Goal: Information Seeking & Learning: Compare options

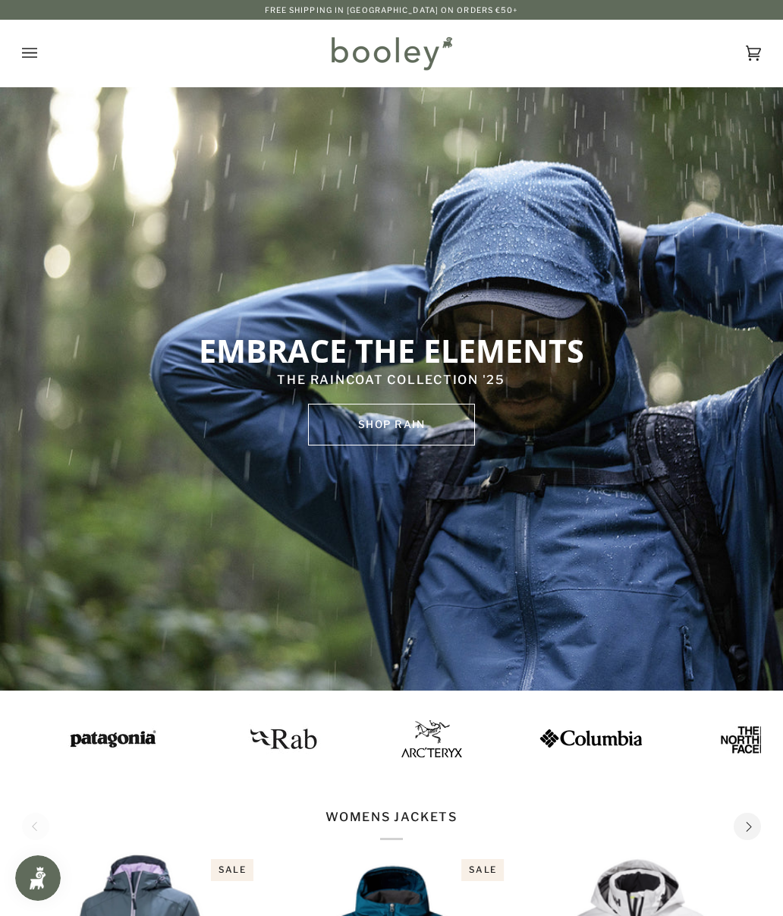
click at [48, 56] on button "Open menu" at bounding box center [45, 53] width 46 height 67
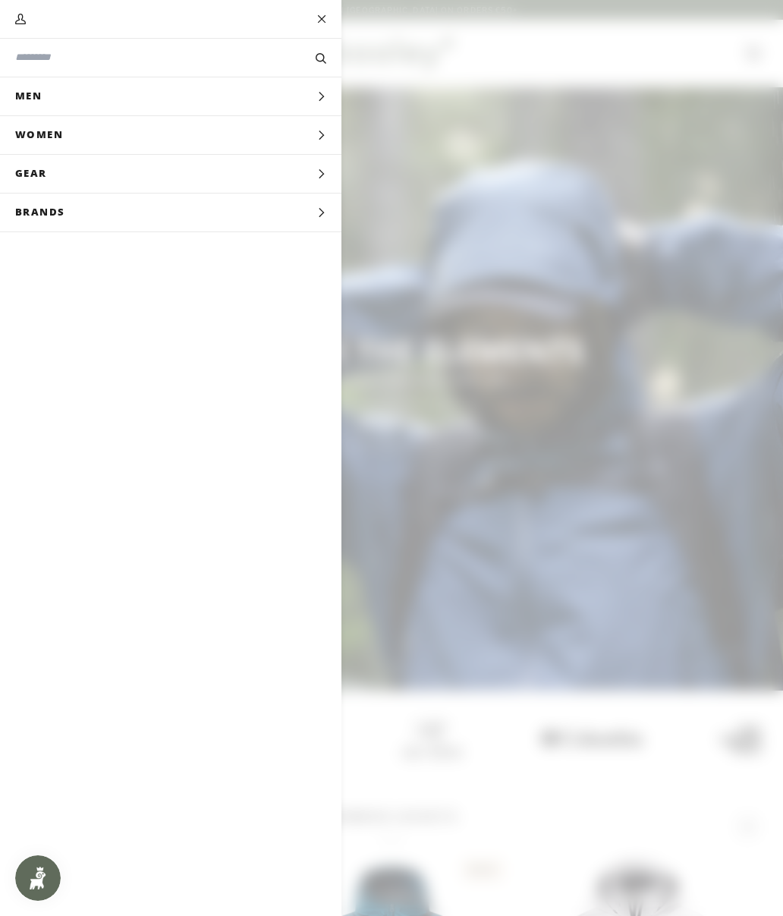
click at [27, 109] on span "Men" at bounding box center [34, 96] width 68 height 38
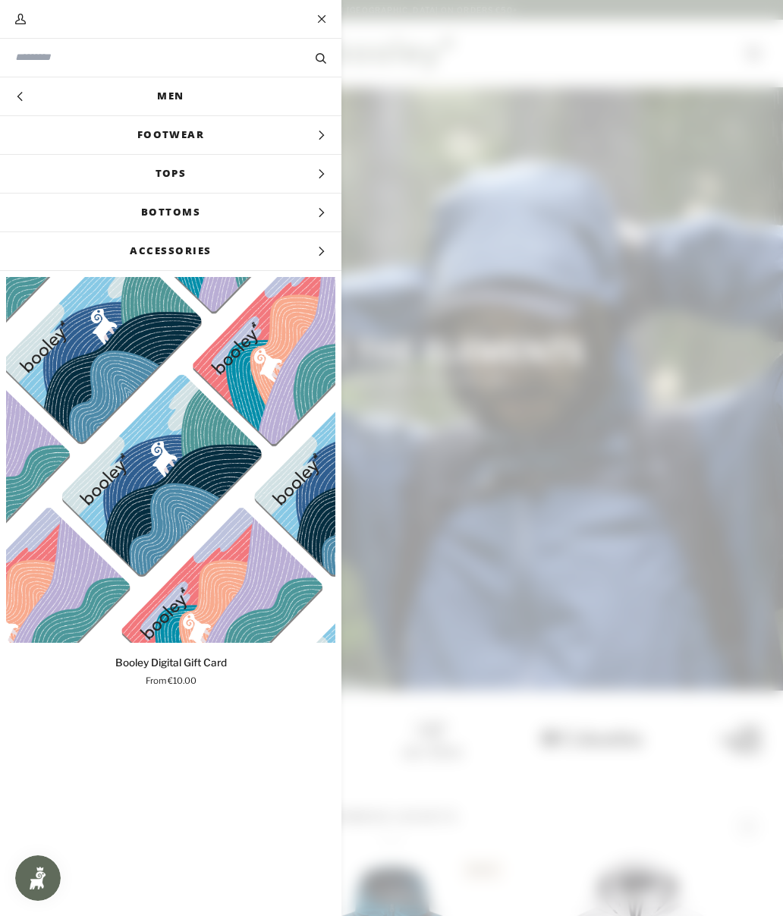
click at [27, 61] on input "Search our store" at bounding box center [145, 57] width 260 height 14
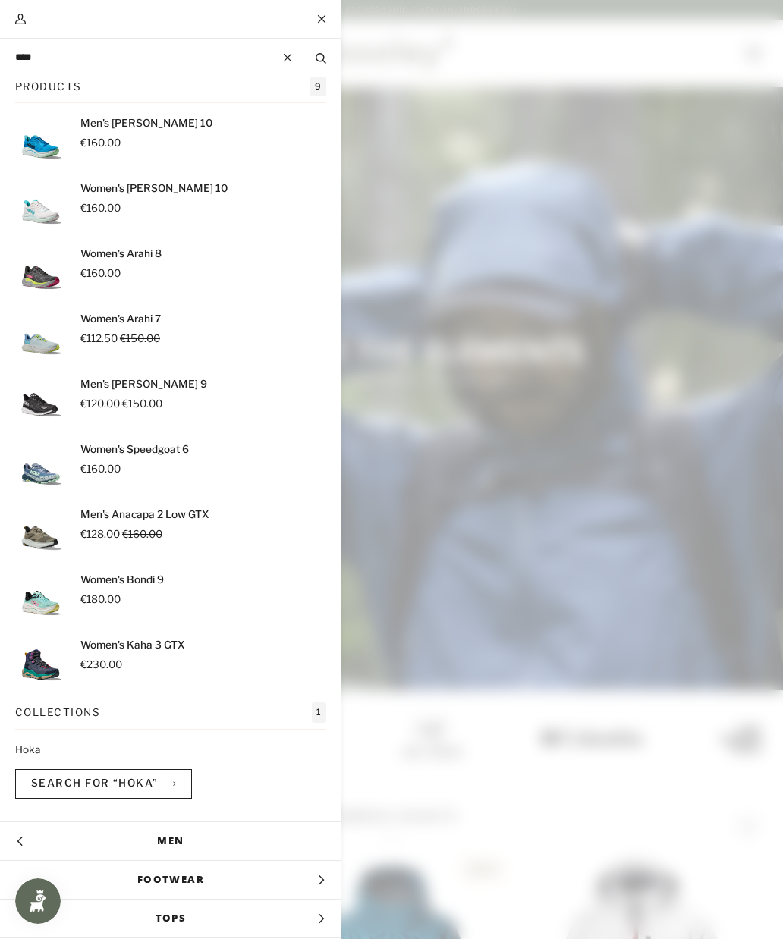
type input "****"
click at [321, 58] on button "Search" at bounding box center [320, 57] width 41 height 15
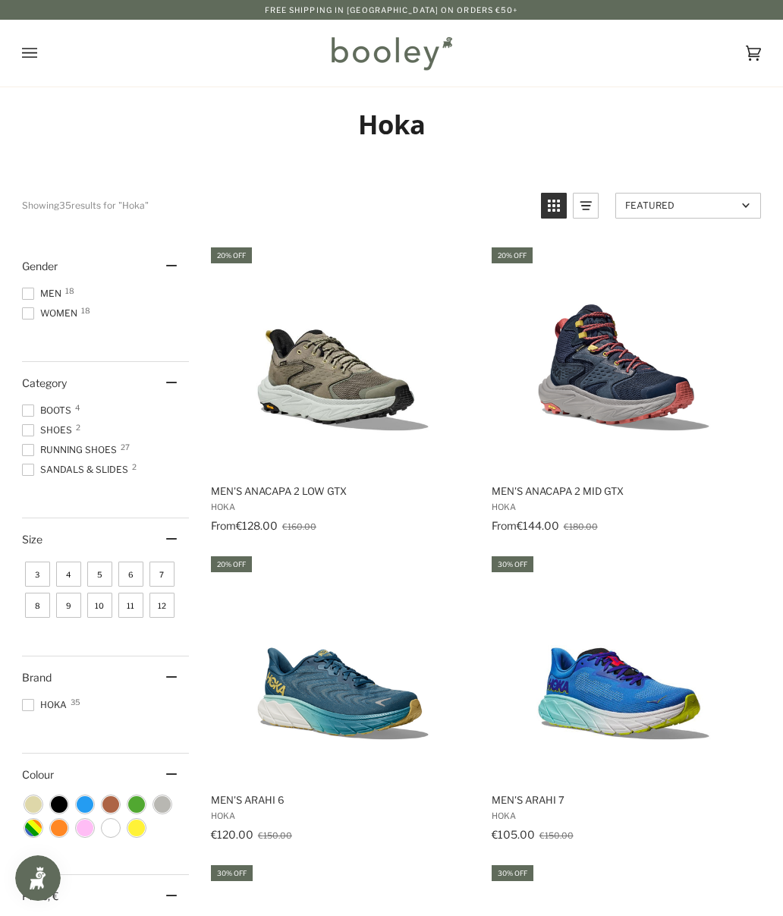
click at [318, 406] on img "Men's Anacapa 2 Low GTX" at bounding box center [343, 359] width 228 height 228
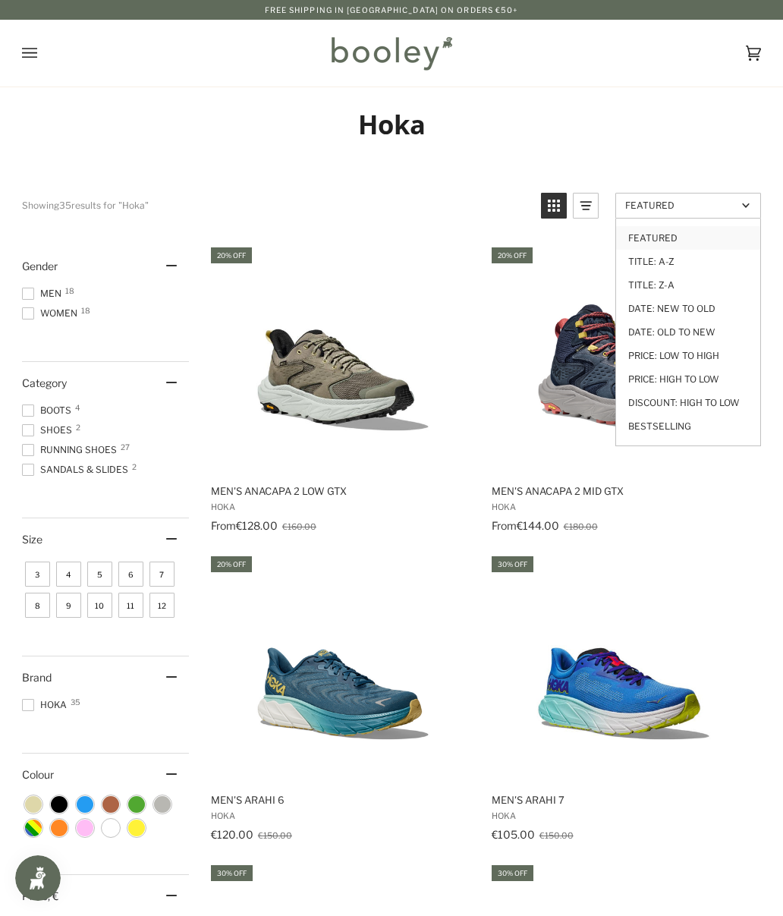
click at [728, 360] on link "Price: Low to High" at bounding box center [688, 356] width 144 height 24
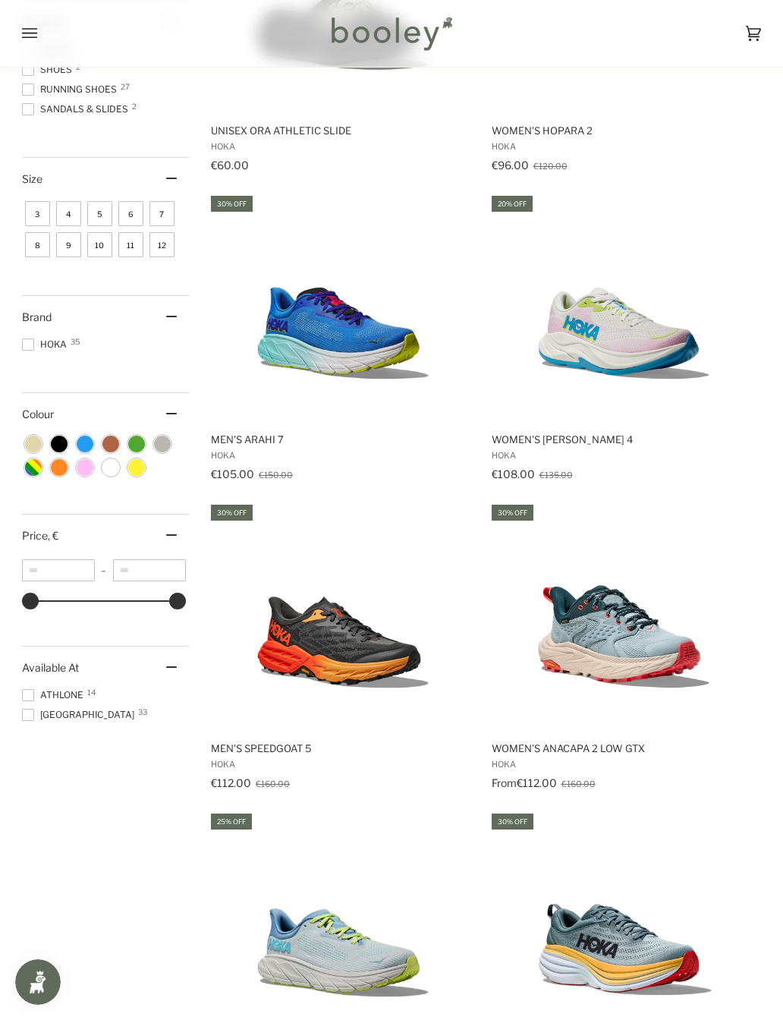
scroll to position [369, 0]
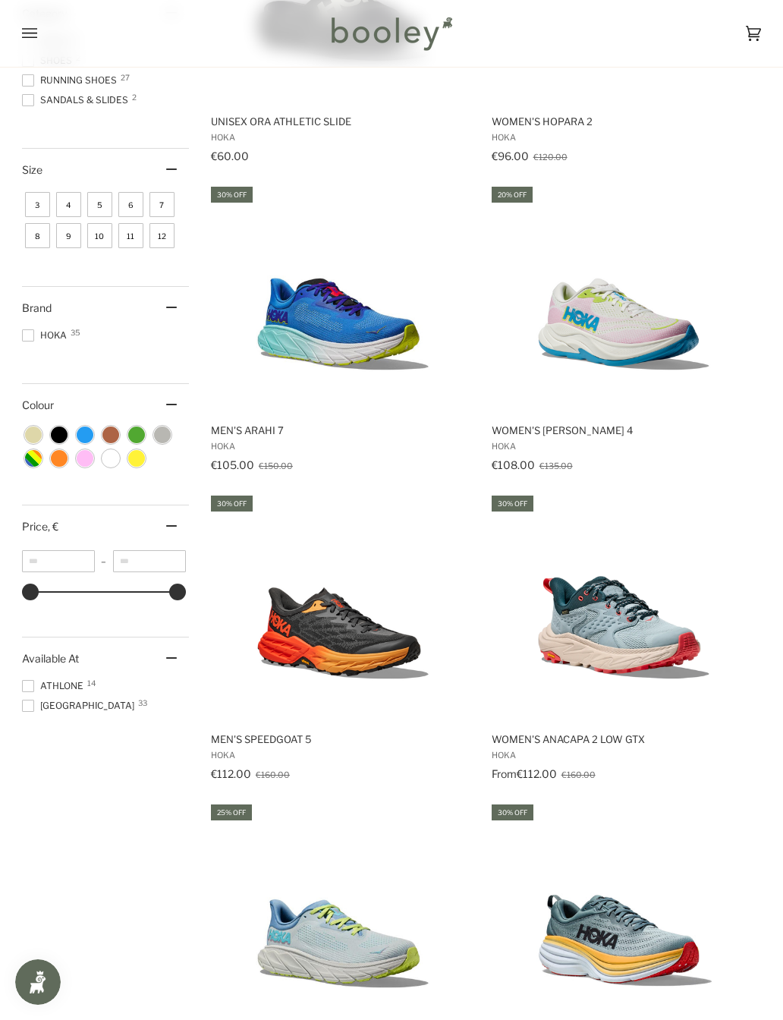
click at [307, 352] on img "Men's Arahi 7" at bounding box center [343, 298] width 228 height 228
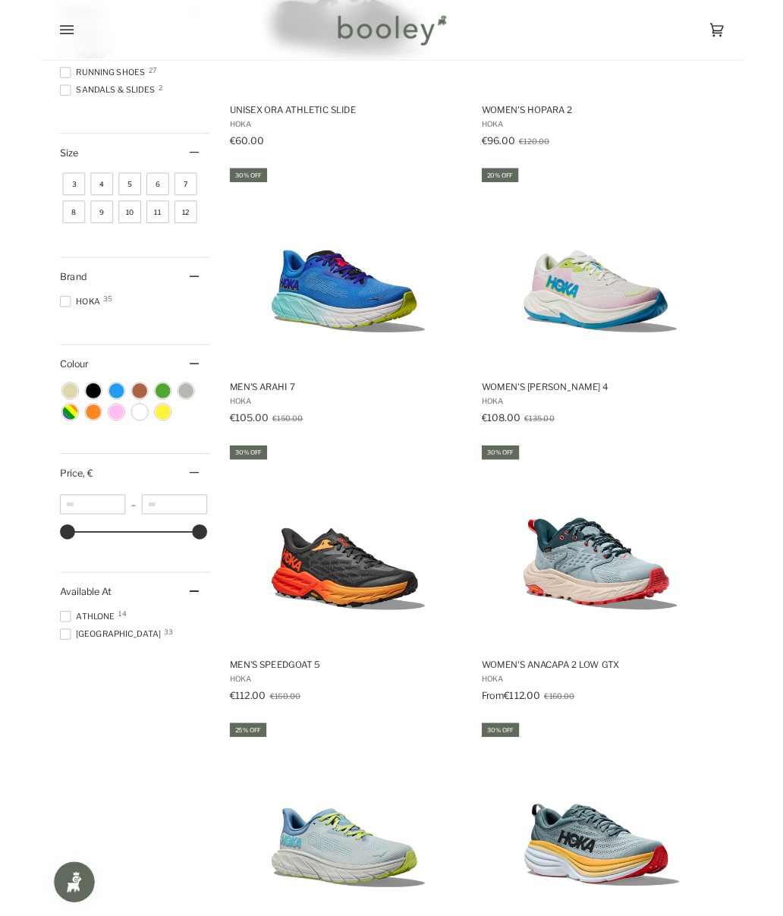
scroll to position [412, 0]
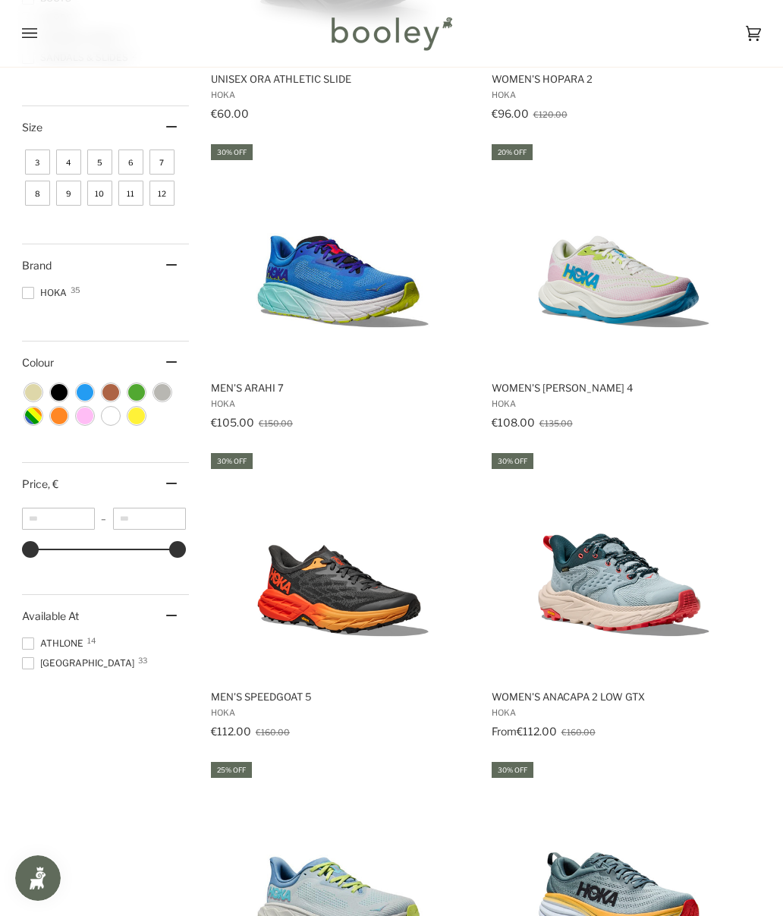
click at [33, 643] on span at bounding box center [28, 643] width 12 height 12
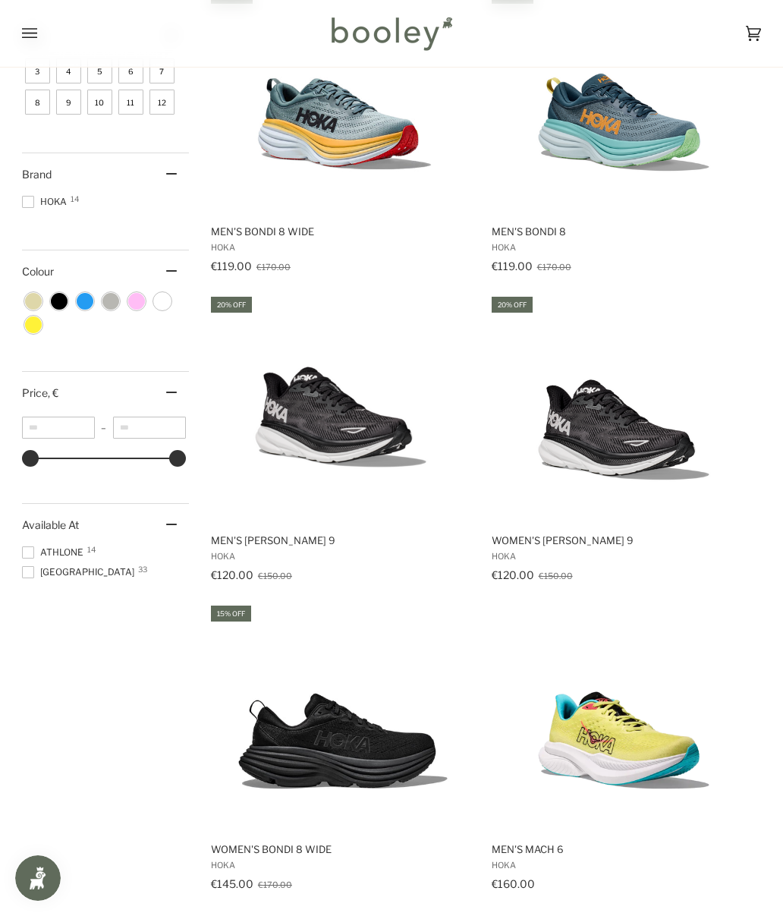
scroll to position [567, 0]
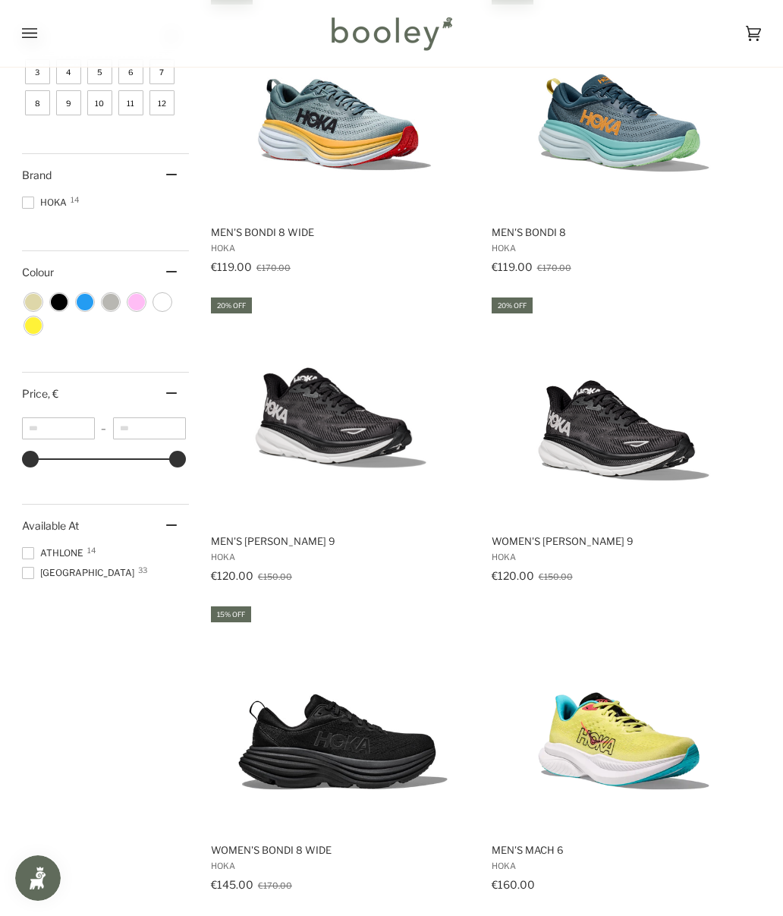
click at [287, 406] on img "Men's Clifton 9" at bounding box center [343, 409] width 228 height 228
click at [665, 141] on img "Men's Bondi 8" at bounding box center [624, 100] width 228 height 228
click at [325, 134] on img "Men's Bondi 8 Wide" at bounding box center [343, 100] width 228 height 228
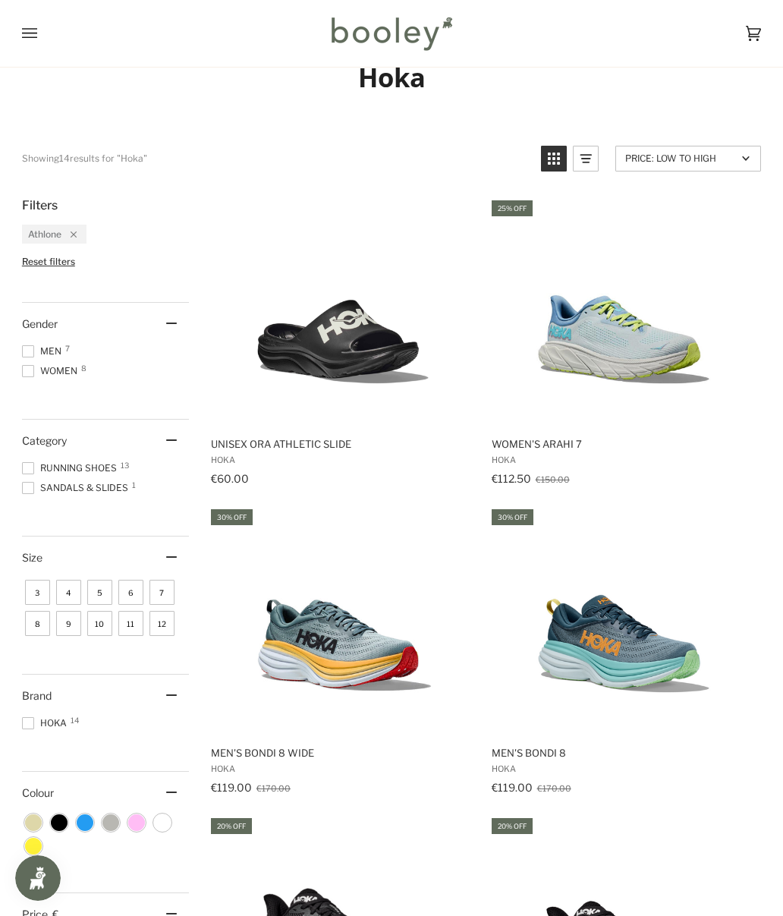
scroll to position [0, 0]
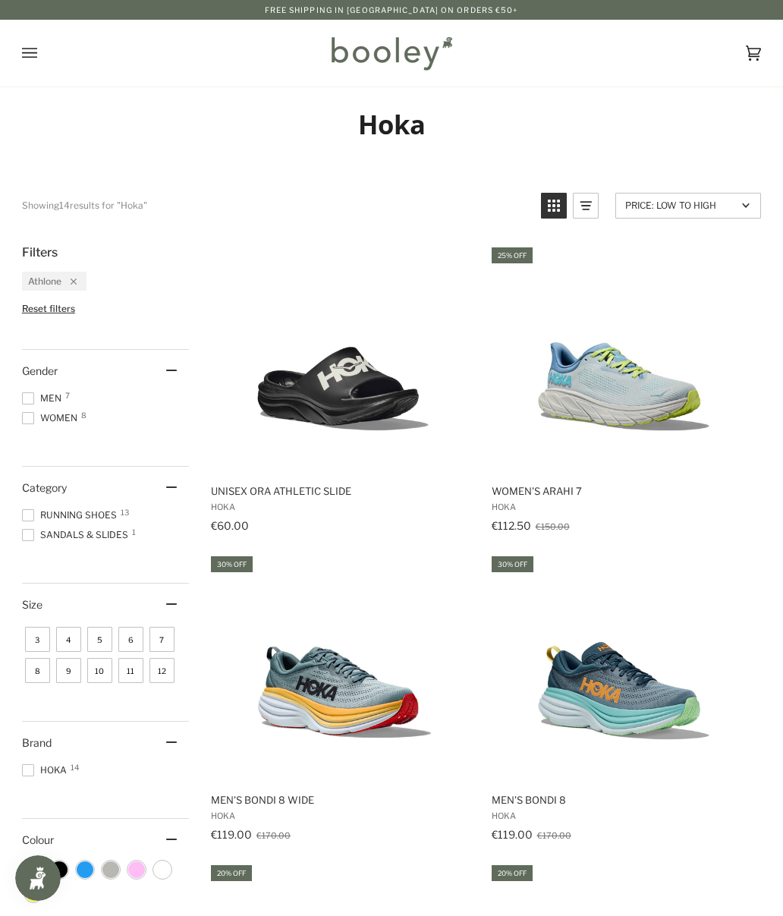
scroll to position [405, 0]
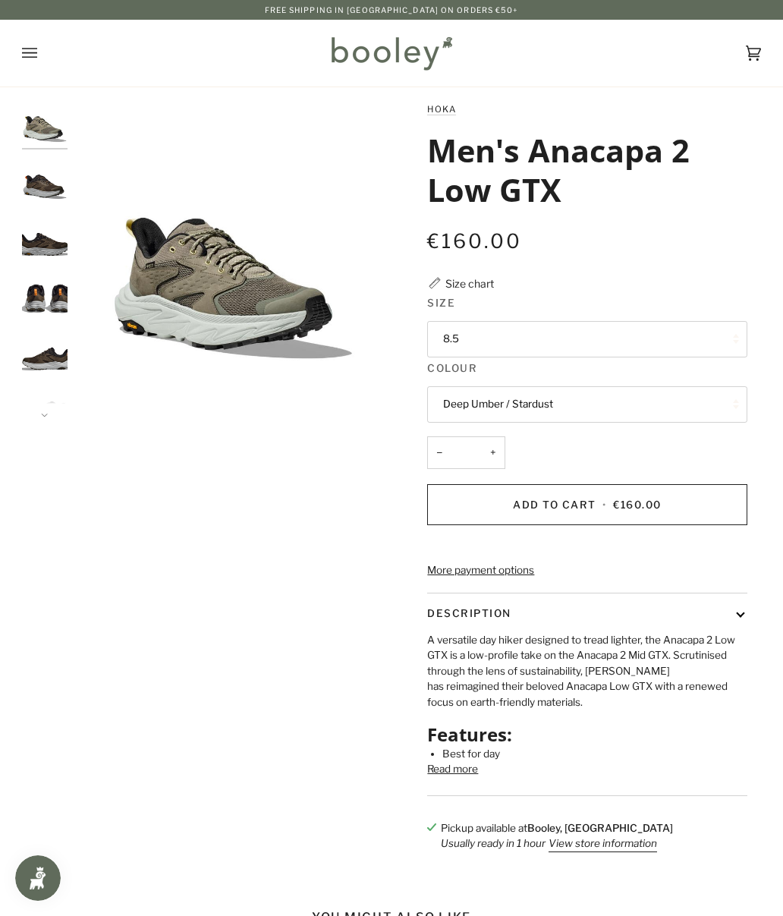
click at [663, 339] on button "8.5" at bounding box center [586, 339] width 319 height 36
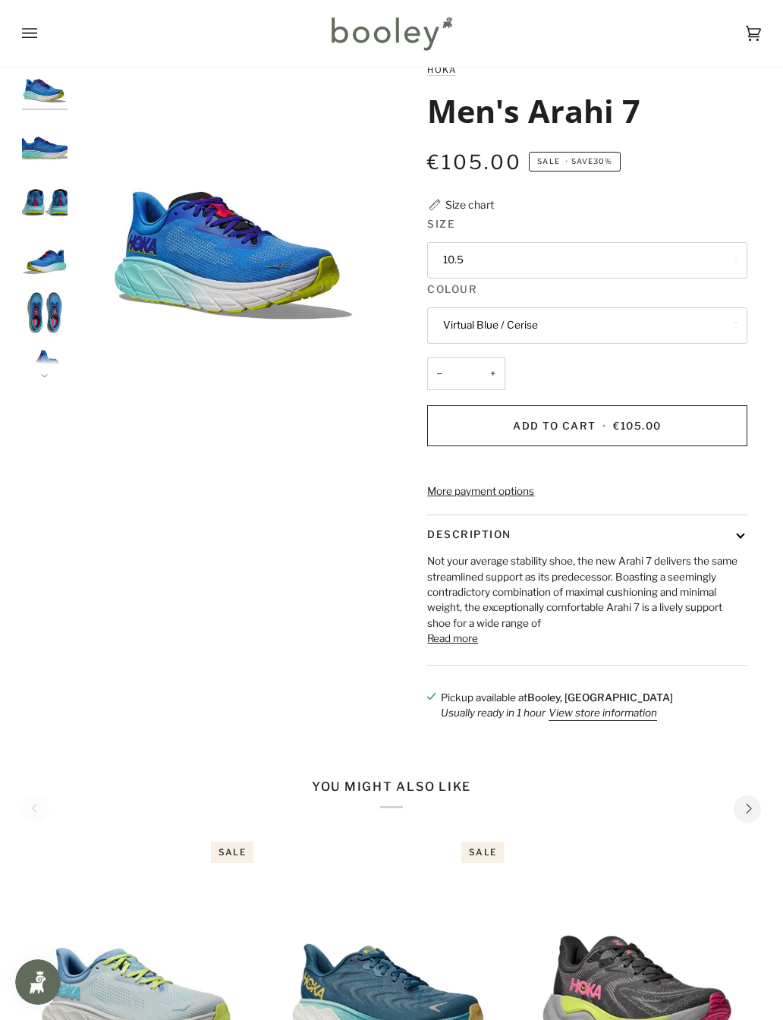
scroll to position [39, 0]
click at [448, 646] on button "Read more" at bounding box center [452, 638] width 51 height 15
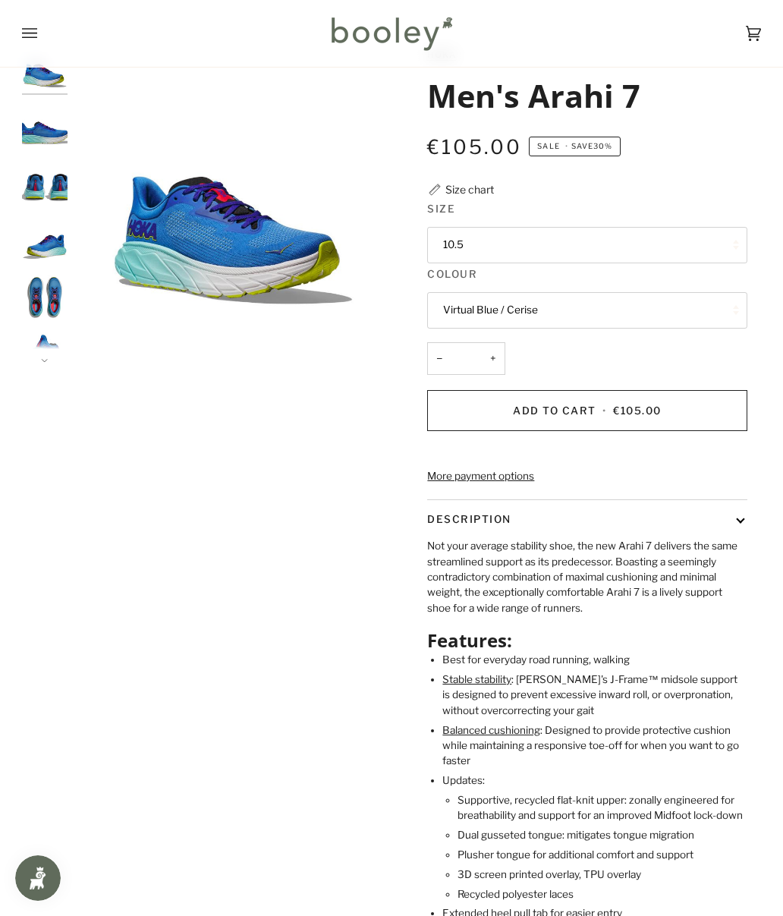
scroll to position [0, 0]
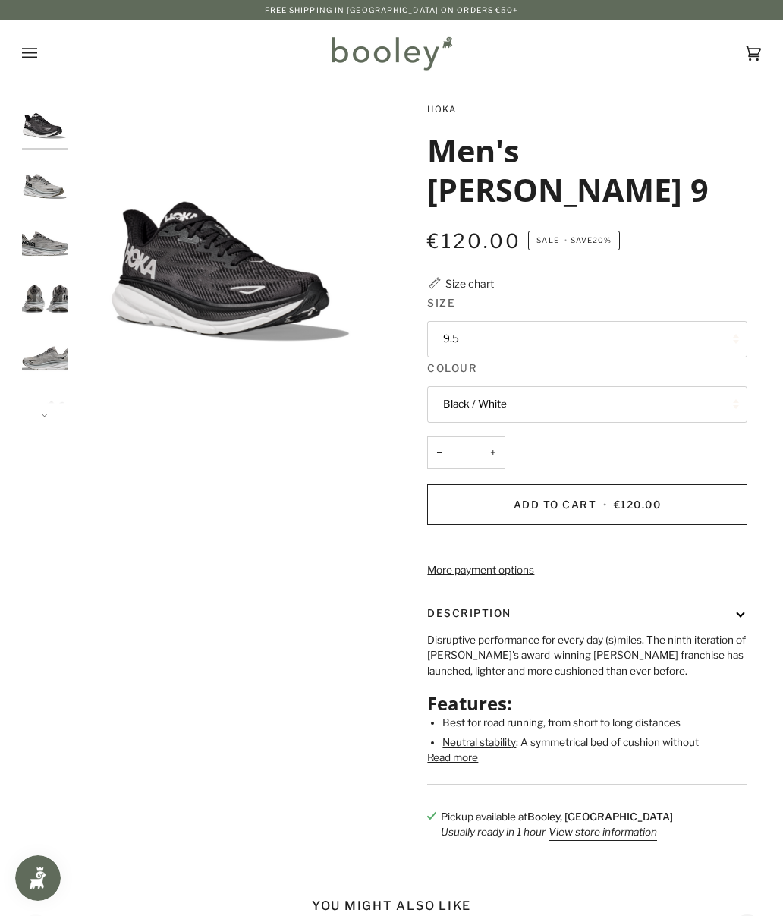
click at [696, 321] on button "9.5" at bounding box center [586, 339] width 319 height 36
